Goal: Use online tool/utility

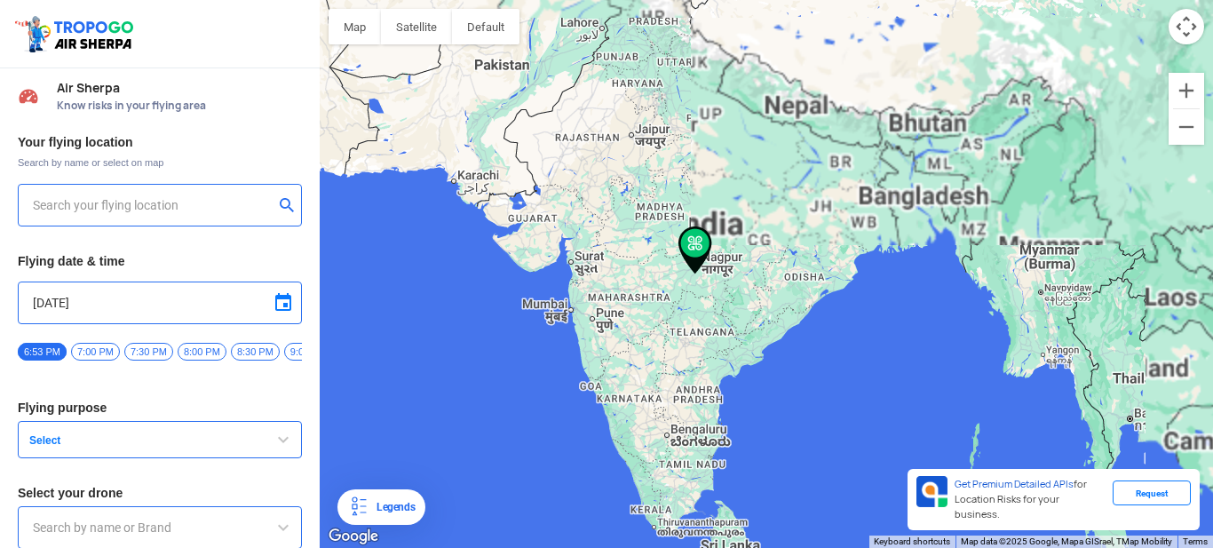
type input "[STREET_ADDRESS]"
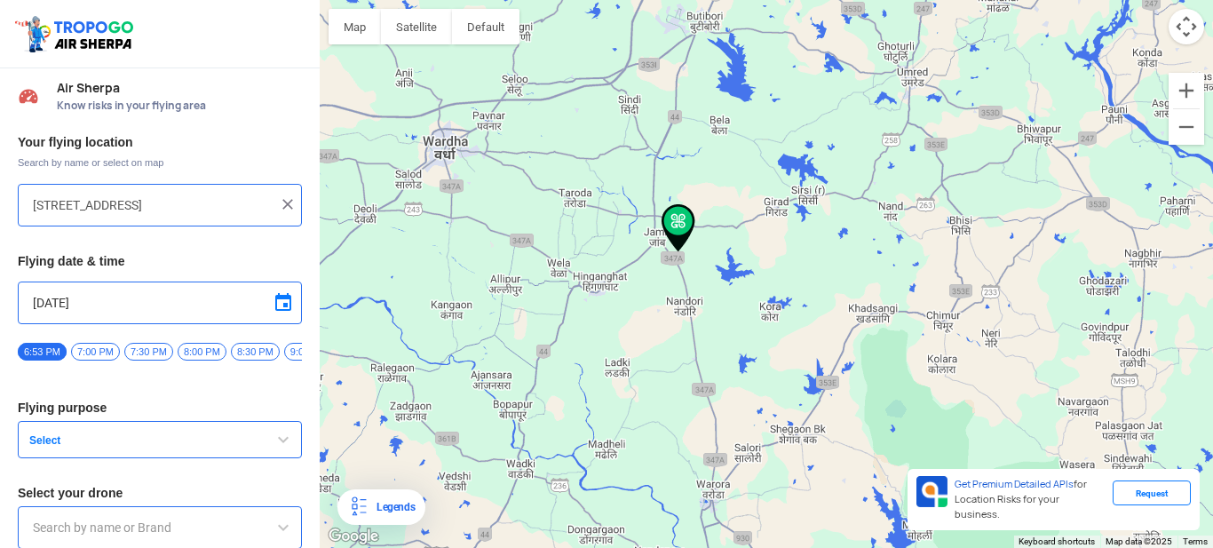
drag, startPoint x: 646, startPoint y: 114, endPoint x: 819, endPoint y: 294, distance: 249.9
click at [819, 294] on div at bounding box center [766, 274] width 893 height 548
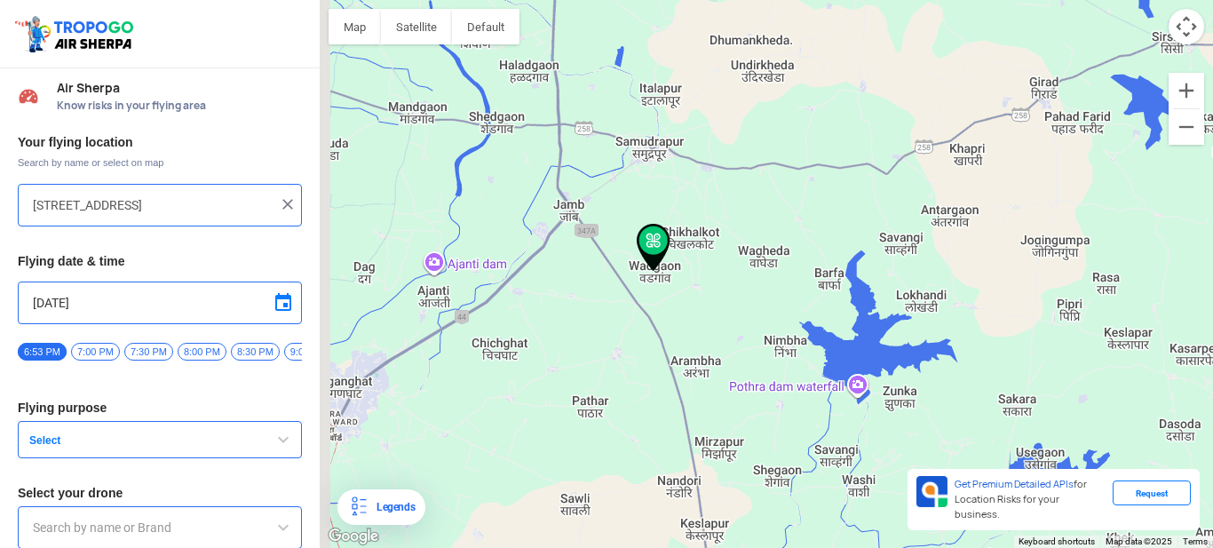
drag, startPoint x: 595, startPoint y: 233, endPoint x: 761, endPoint y: 279, distance: 172.1
click at [761, 279] on div at bounding box center [766, 274] width 893 height 548
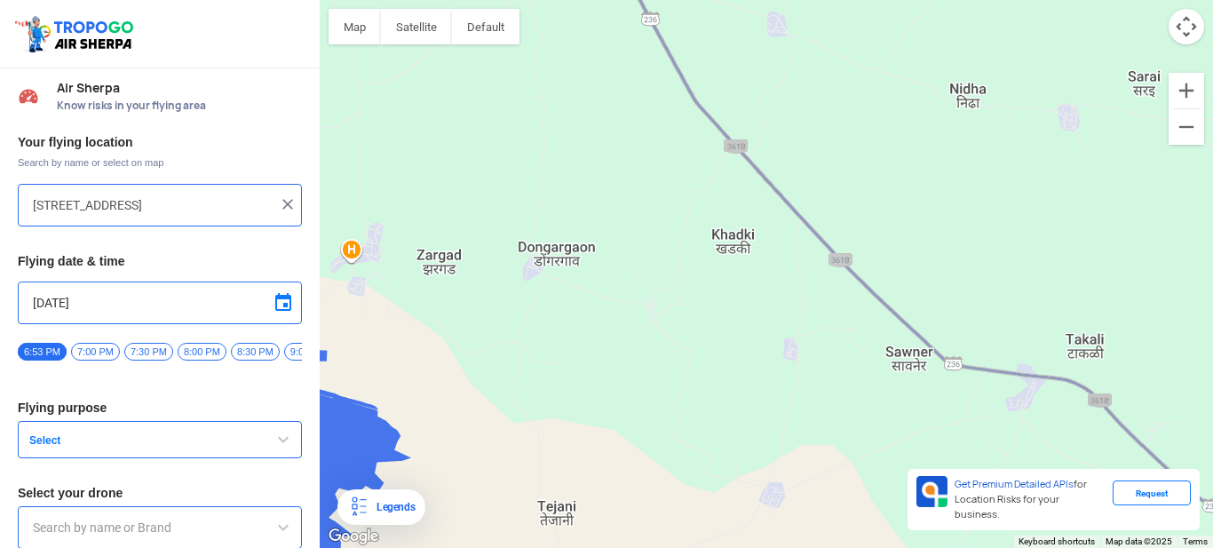
drag, startPoint x: 742, startPoint y: 269, endPoint x: 733, endPoint y: 302, distance: 34.0
click at [733, 302] on div at bounding box center [766, 274] width 893 height 548
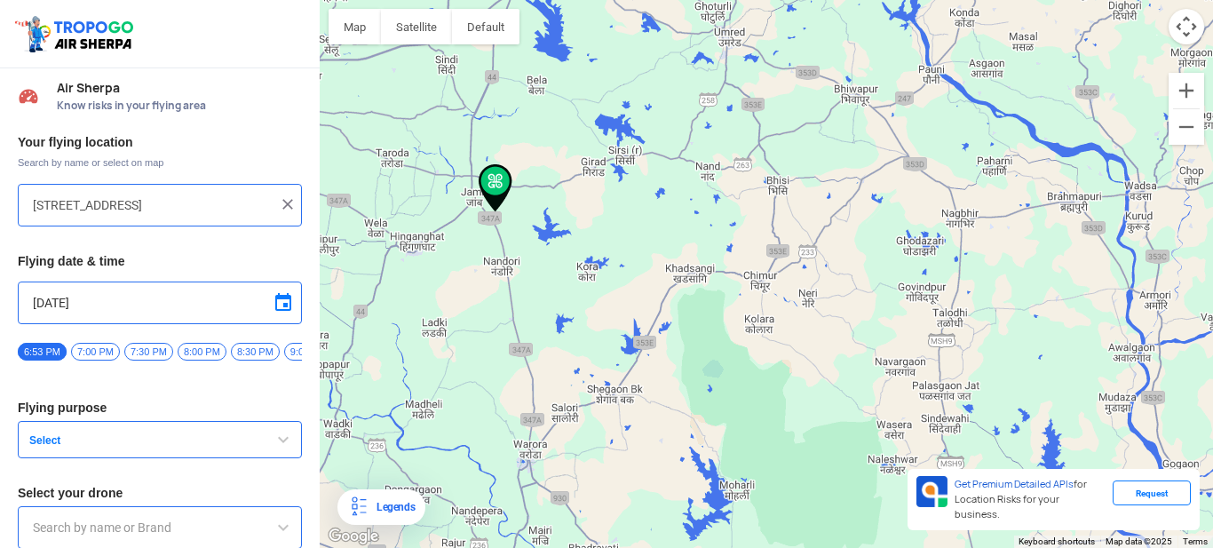
drag, startPoint x: 993, startPoint y: 191, endPoint x: 510, endPoint y: 290, distance: 493.9
click at [510, 290] on div at bounding box center [766, 274] width 893 height 548
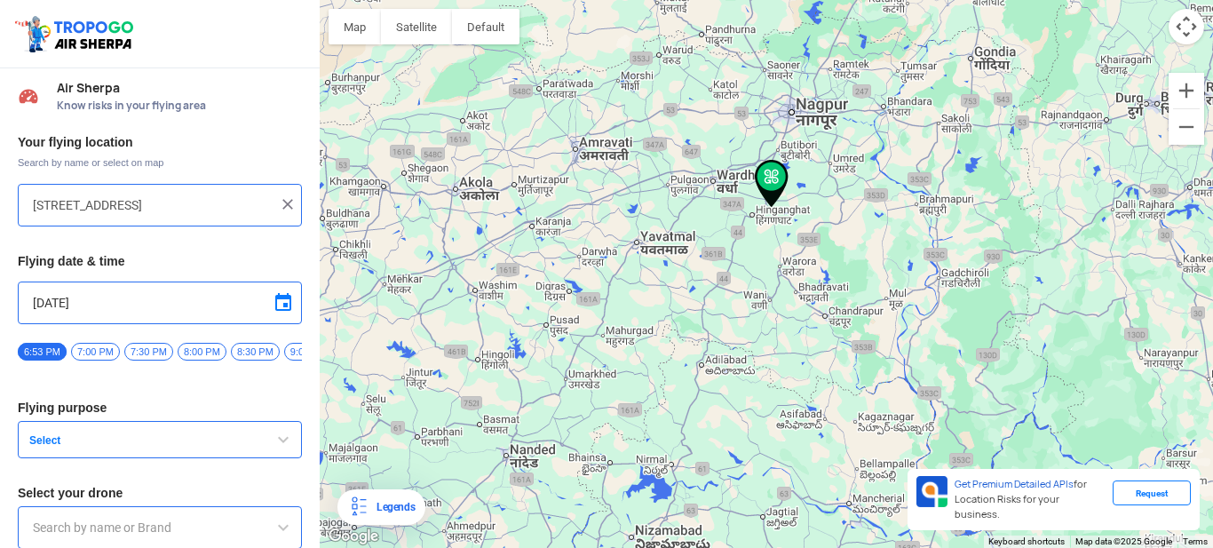
drag, startPoint x: 548, startPoint y: 363, endPoint x: 811, endPoint y: 314, distance: 268.1
click at [811, 314] on div at bounding box center [766, 274] width 893 height 548
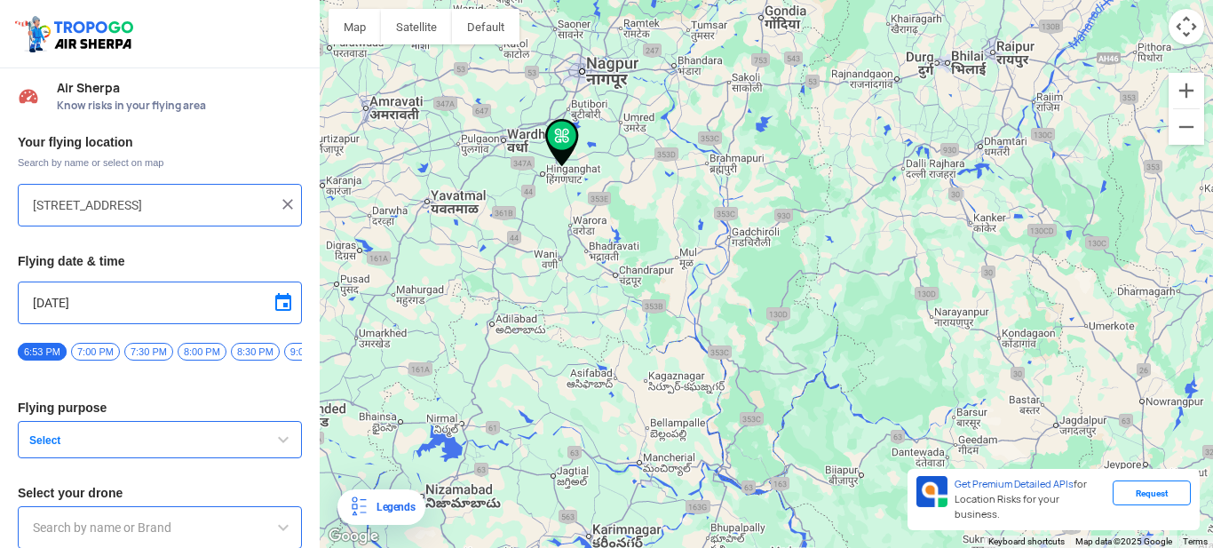
drag, startPoint x: 891, startPoint y: 279, endPoint x: 617, endPoint y: 214, distance: 281.9
click at [637, 214] on div at bounding box center [766, 274] width 893 height 548
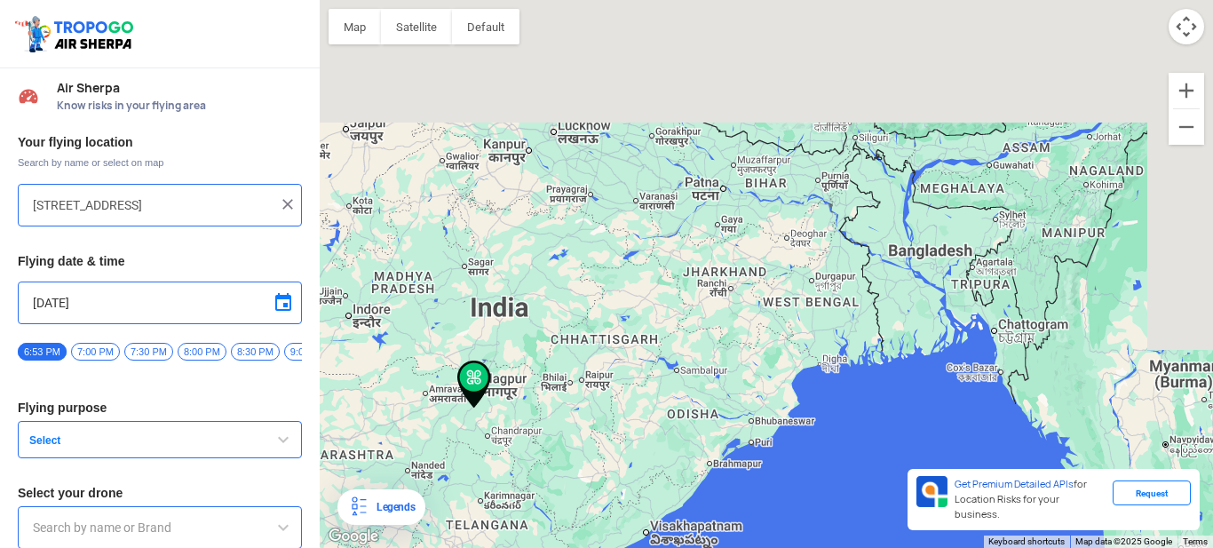
drag, startPoint x: 985, startPoint y: 121, endPoint x: 704, endPoint y: 332, distance: 351.9
click at [704, 332] on div at bounding box center [766, 274] width 893 height 548
